Goal: Task Accomplishment & Management: Complete application form

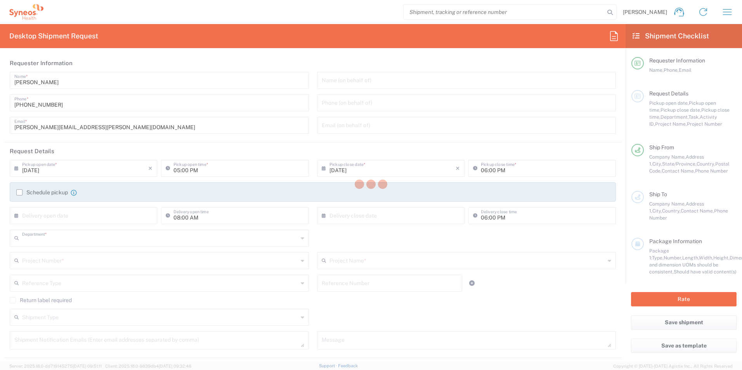
type input "3190"
type input "[US_STATE]"
type input "[GEOGRAPHIC_DATA]"
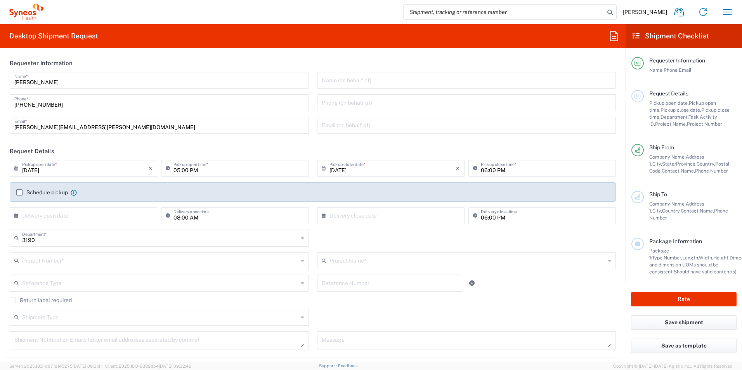
type input "[PERSON_NAME] Rsrch Grp ([GEOGRAPHIC_DATA]) In"
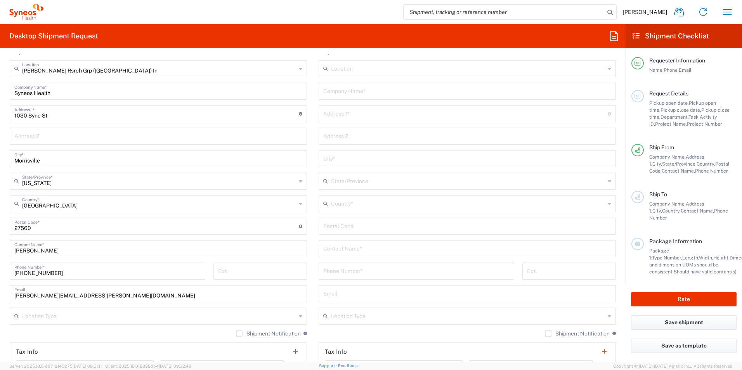
scroll to position [323, 0]
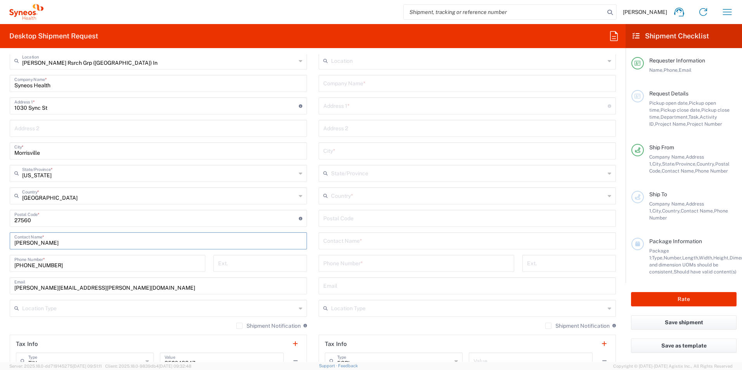
drag, startPoint x: 54, startPoint y: 244, endPoint x: 1, endPoint y: 244, distance: 52.8
click at [1, 244] on form "Requester Information [PERSON_NAME] Name * [PHONE_NUMBER] Phone * [PERSON_NAME]…" at bounding box center [313, 208] width 626 height 308
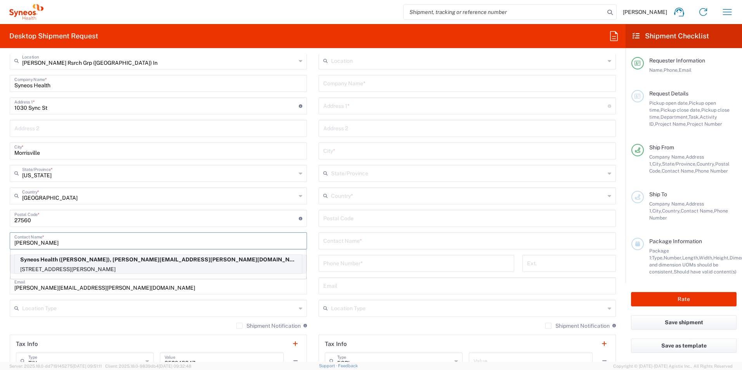
type input "[PERSON_NAME]"
click at [108, 267] on p "[STREET_ADDRESS][PERSON_NAME]" at bounding box center [158, 270] width 287 height 10
type input "[STREET_ADDRESS][PERSON_NAME]"
type input "Mineola"
type input "[US_STATE]"
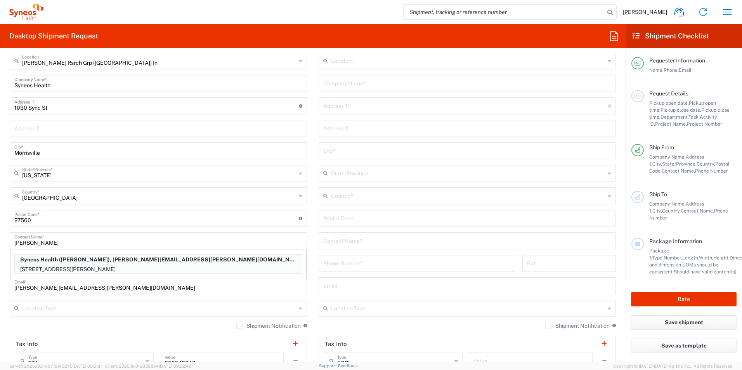
type input "11501"
type input "[PHONE_NUMBER]"
type input "[PERSON_NAME][EMAIL_ADDRESS][PERSON_NAME][DOMAIN_NAME]"
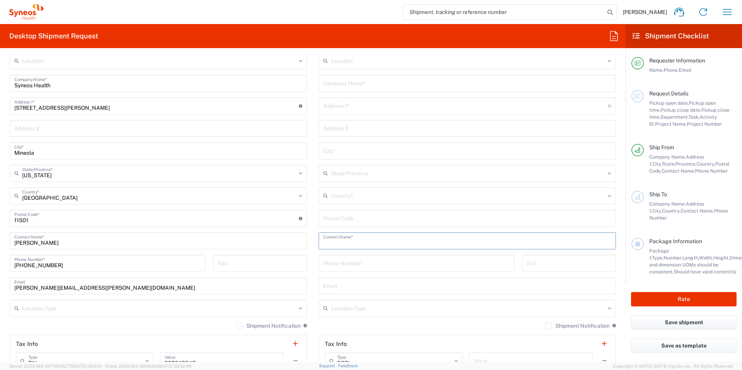
click at [358, 242] on input "text" at bounding box center [467, 241] width 288 height 14
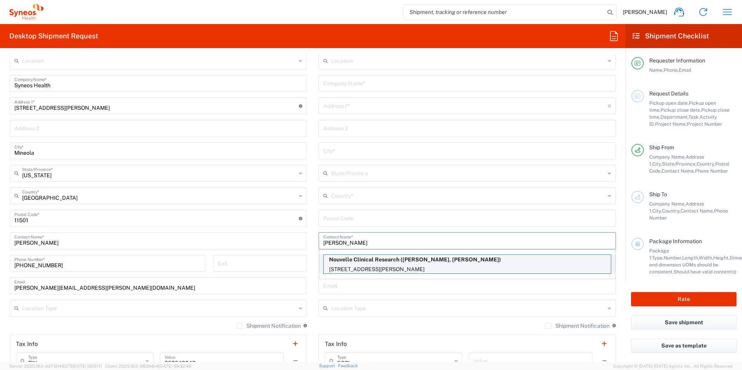
type input "[PERSON_NAME]"
click at [385, 263] on p "Nouvelle Clinical Research ([PERSON_NAME], [PERSON_NAME])" at bounding box center [467, 260] width 287 height 10
type input "Nouvelle Clinical Research"
type input "[GEOGRAPHIC_DATA]"
type input "Suite 400"
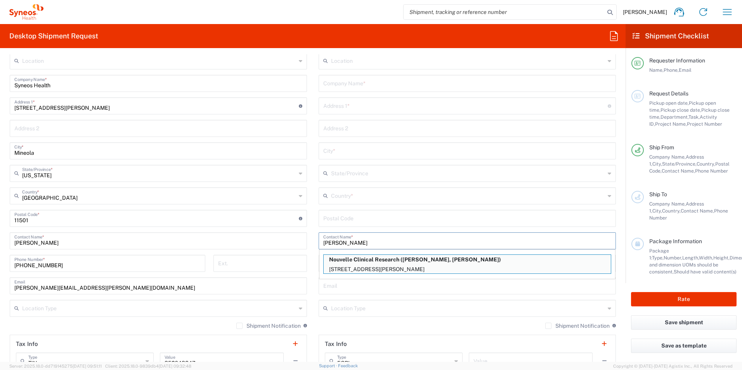
type input "[PERSON_NAME] Bay"
type input "[GEOGRAPHIC_DATA]"
type input "33189"
type input "[PERSON_NAME], [PERSON_NAME]"
type input "3057127867"
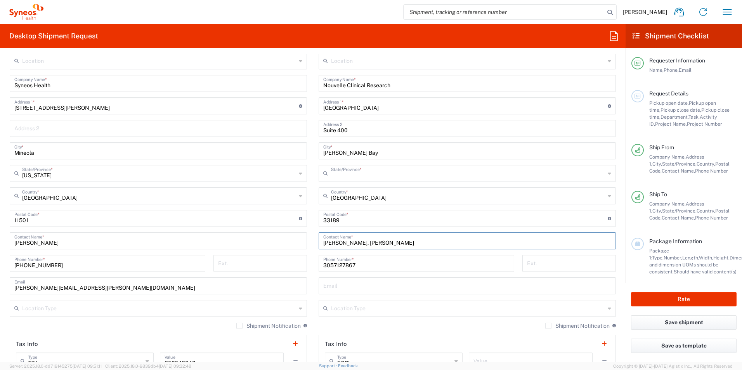
type input "[US_STATE]"
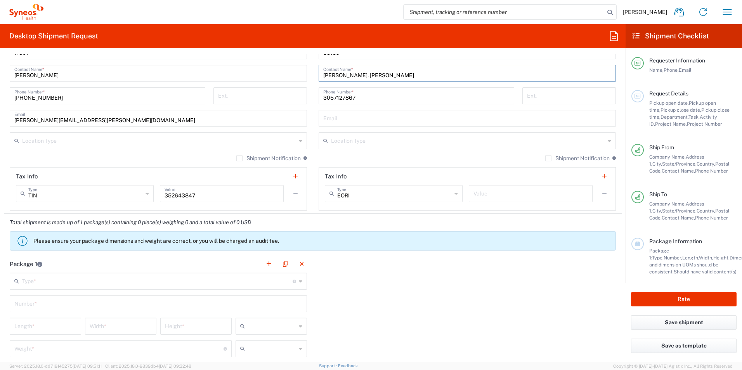
scroll to position [492, 0]
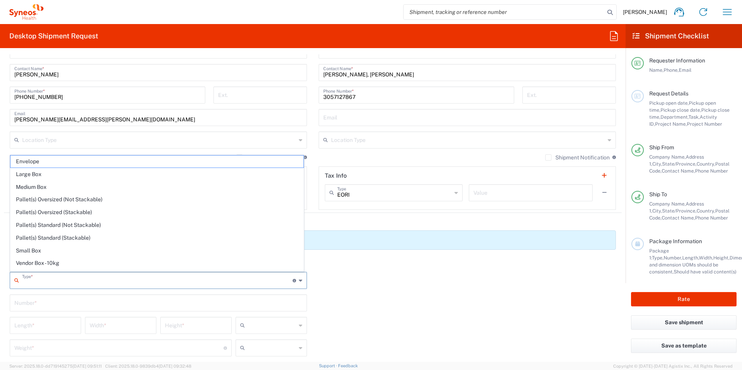
click at [123, 282] on input "text" at bounding box center [157, 280] width 271 height 14
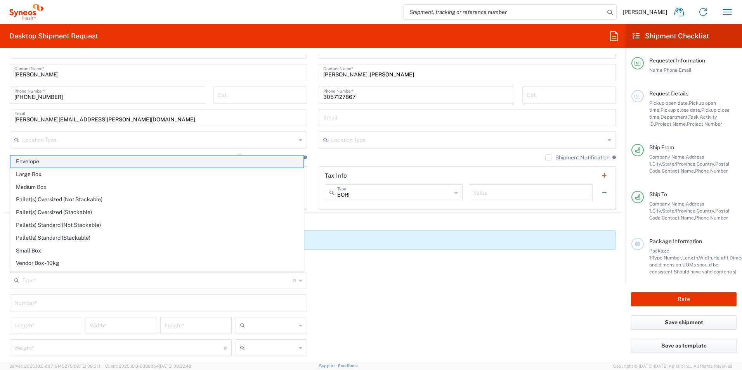
click at [78, 158] on span "Envelope" at bounding box center [156, 162] width 293 height 12
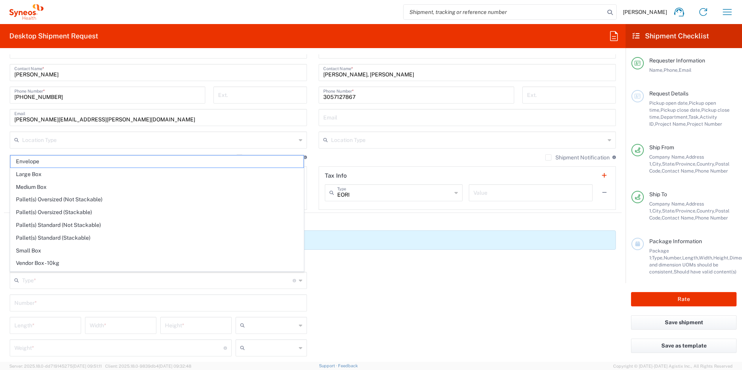
type input "Envelope"
type input "1"
type input "9.5"
type input "12.5"
type input "0.25"
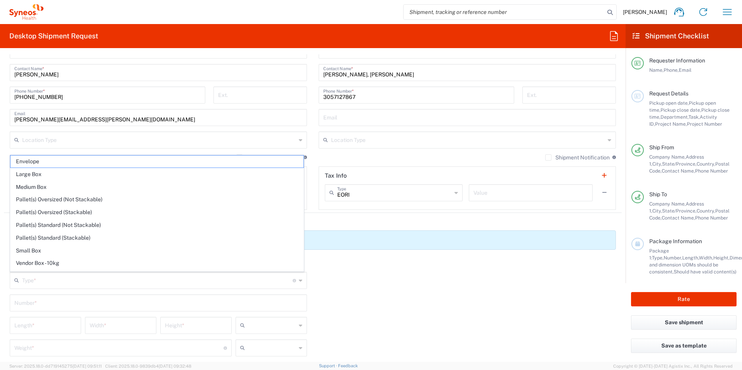
type input "in"
type input "0.45"
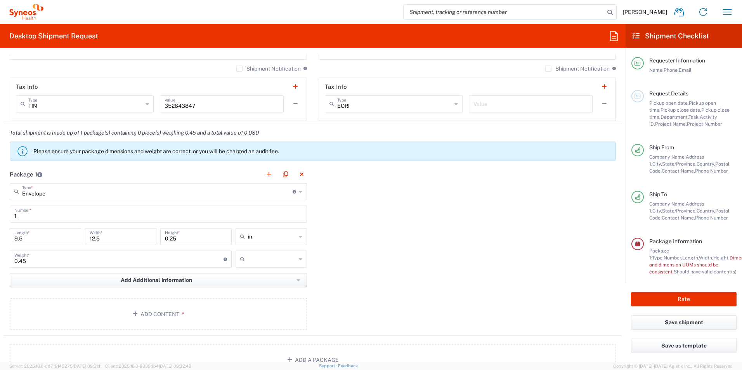
scroll to position [582, 0]
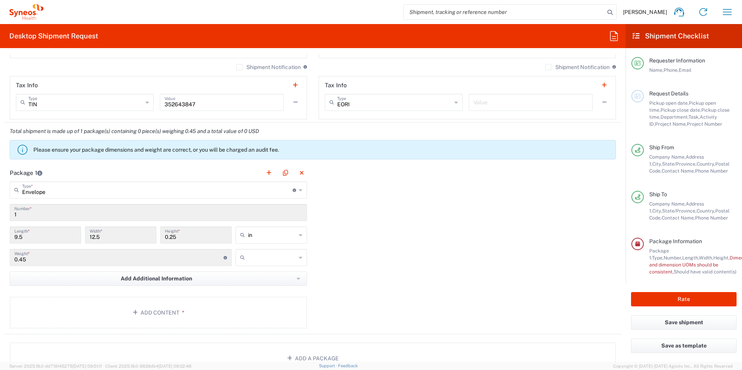
drag, startPoint x: 252, startPoint y: 260, endPoint x: 249, endPoint y: 283, distance: 23.1
click at [252, 261] on input "text" at bounding box center [272, 258] width 48 height 12
click at [250, 286] on span "lbs" at bounding box center [268, 287] width 69 height 12
type input "lbs"
click at [179, 314] on span "*" at bounding box center [181, 313] width 5 height 6
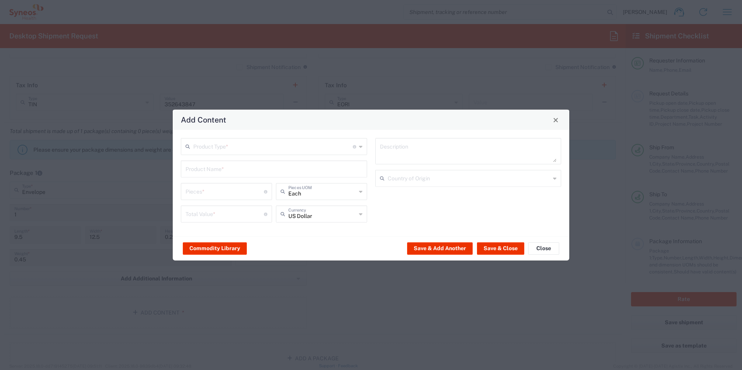
click at [216, 144] on input "text" at bounding box center [273, 146] width 160 height 14
click at [221, 162] on span "Documents" at bounding box center [274, 164] width 185 height 12
type input "Documents"
type input "1"
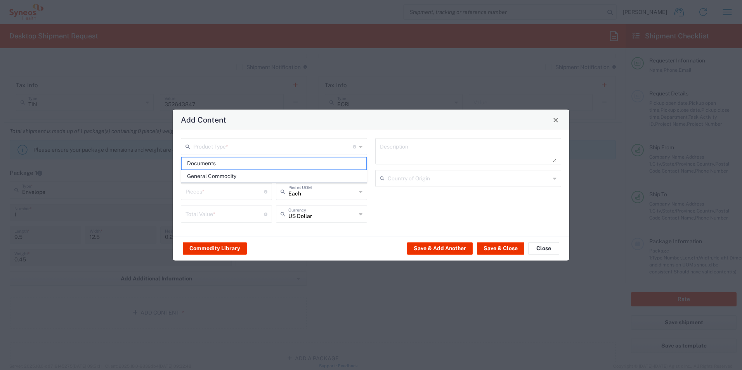
type input "1"
type textarea "Documents"
drag, startPoint x: 508, startPoint y: 248, endPoint x: 492, endPoint y: 271, distance: 27.6
click at [508, 248] on button "Save & Close" at bounding box center [500, 248] width 47 height 12
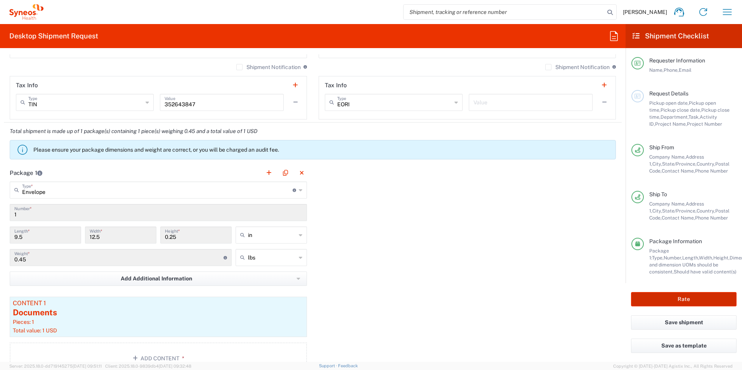
drag, startPoint x: 675, startPoint y: 298, endPoint x: 378, endPoint y: 237, distance: 303.2
click at [675, 299] on button "Rate" at bounding box center [684, 299] width 106 height 14
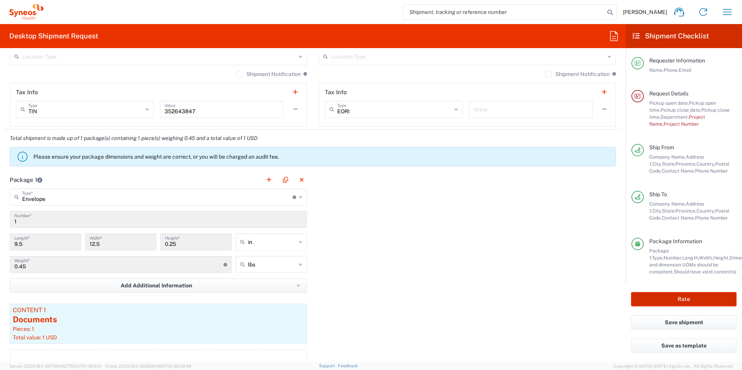
scroll to position [589, 0]
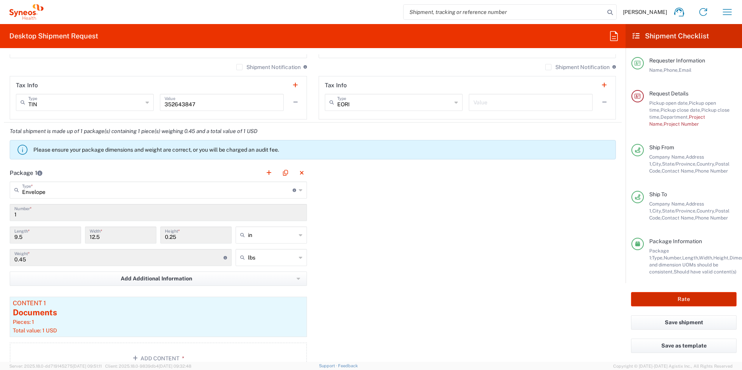
click at [675, 301] on button "Rate" at bounding box center [684, 299] width 106 height 14
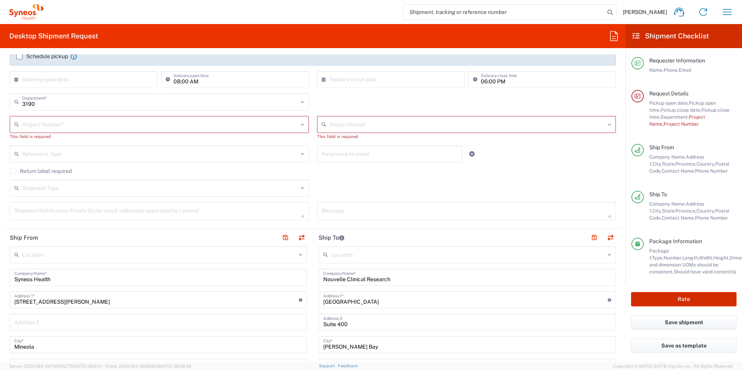
scroll to position [111, 0]
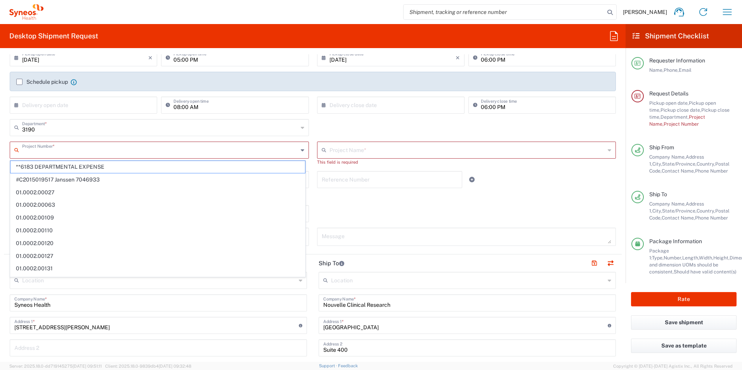
click at [195, 151] on input "text" at bounding box center [160, 150] width 276 height 14
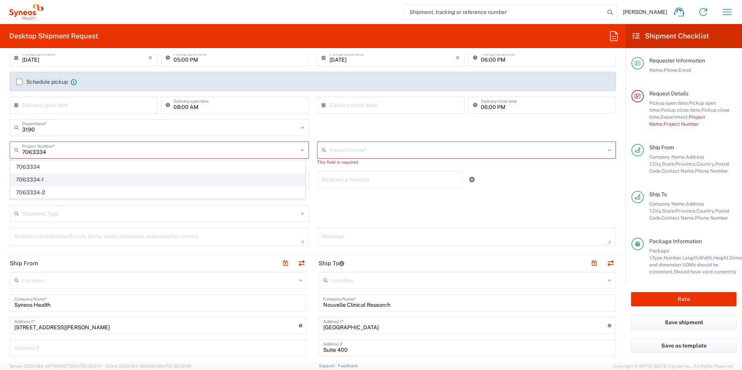
click at [75, 181] on span "7063334-1" at bounding box center [157, 180] width 295 height 12
type input "7063334-1"
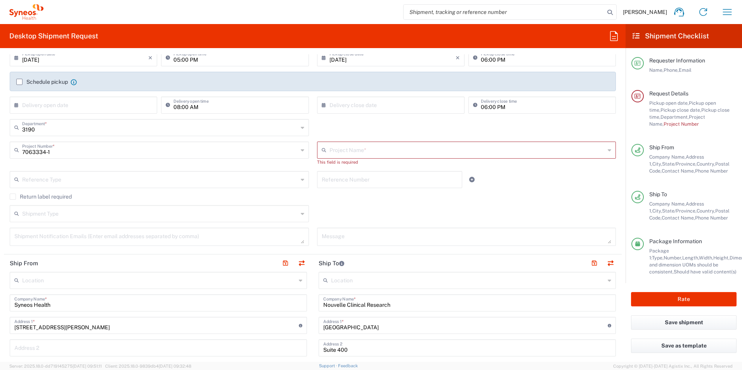
type input "802-SYN-188"
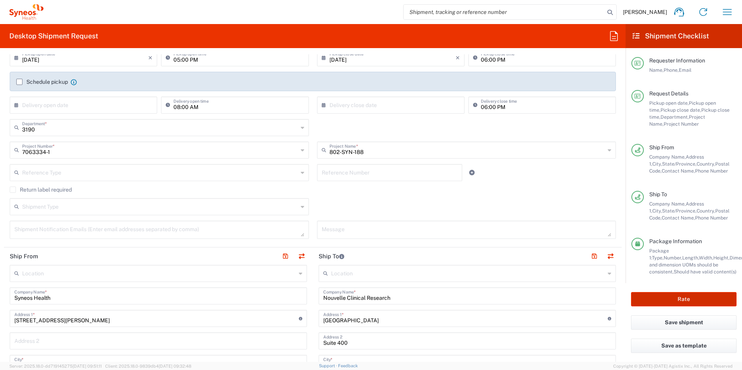
click at [687, 300] on button "Rate" at bounding box center [684, 299] width 106 height 14
type input "7063334-1"
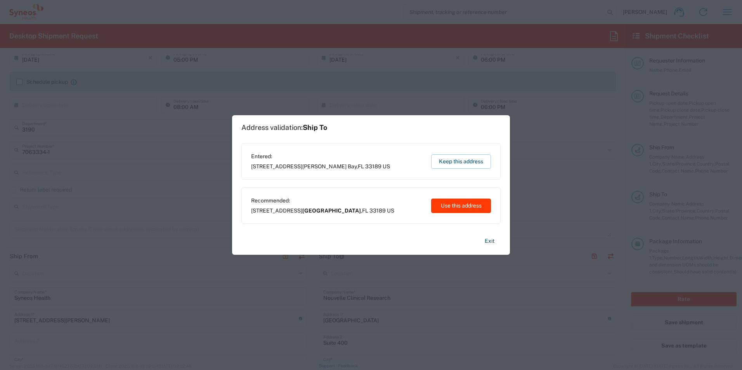
click at [443, 207] on button "Use this address" at bounding box center [461, 206] width 60 height 14
type input "[GEOGRAPHIC_DATA]"
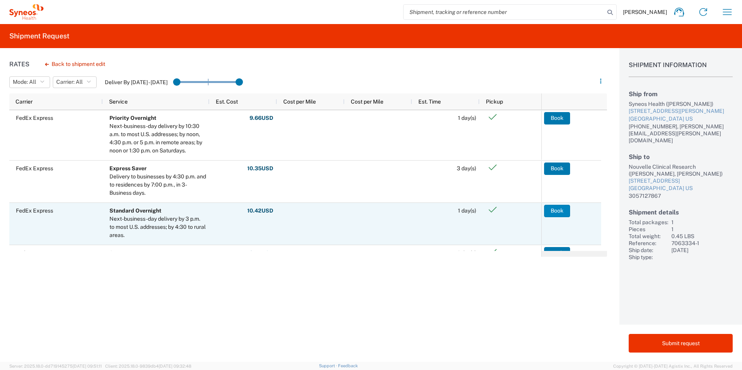
click at [550, 212] on button "Book" at bounding box center [557, 211] width 26 height 12
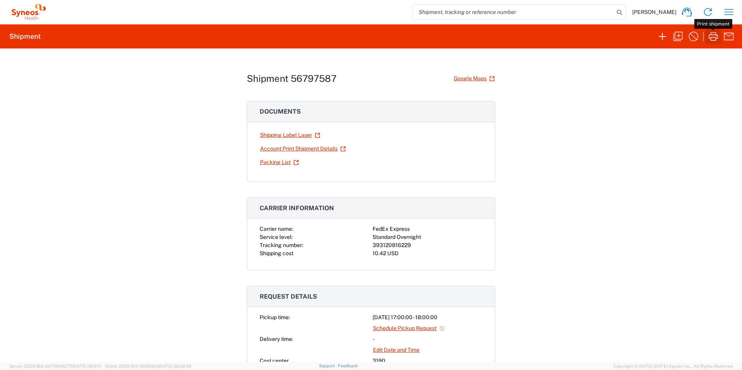
click at [709, 36] on icon "button" at bounding box center [713, 36] width 9 height 9
